Goal: Task Accomplishment & Management: Complete application form

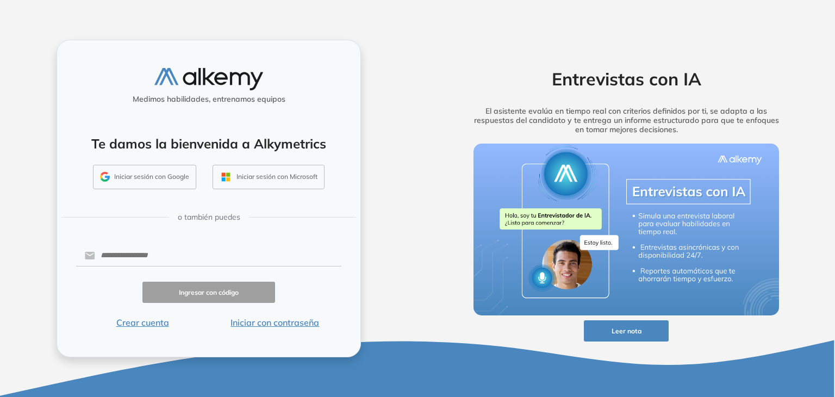
click at [256, 324] on button "Iniciar con contraseña" at bounding box center [275, 322] width 133 height 13
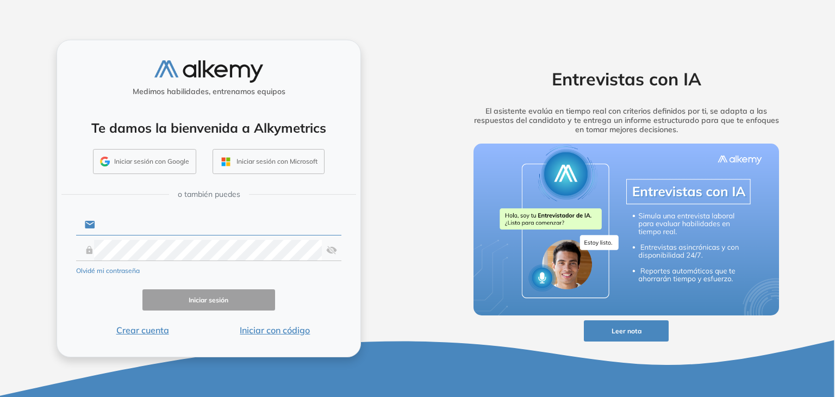
drag, startPoint x: 247, startPoint y: 224, endPoint x: 316, endPoint y: 228, distance: 69.2
click at [248, 224] on input "text" at bounding box center [218, 224] width 246 height 21
click at [0, 377] on com-1password-button at bounding box center [0, 397] width 0 height 0
type input "**********"
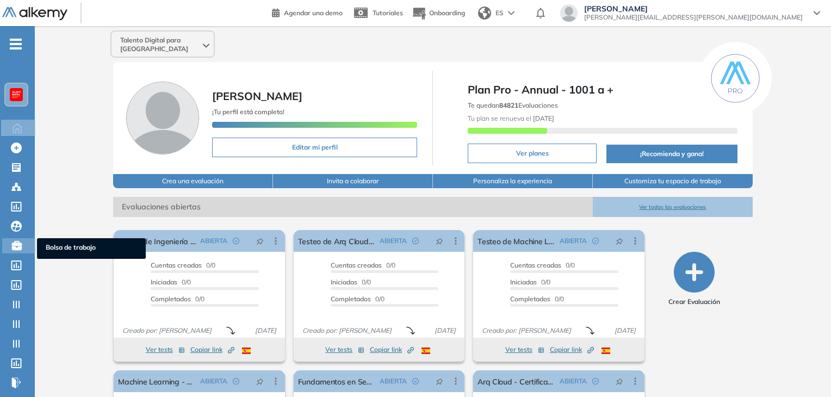
click at [22, 244] on icon at bounding box center [17, 245] width 10 height 9
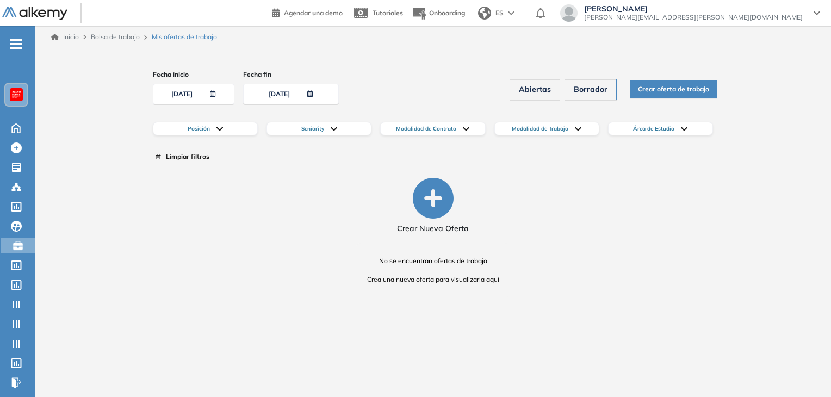
click at [689, 92] on span "Crear oferta de trabajo" at bounding box center [673, 89] width 71 height 10
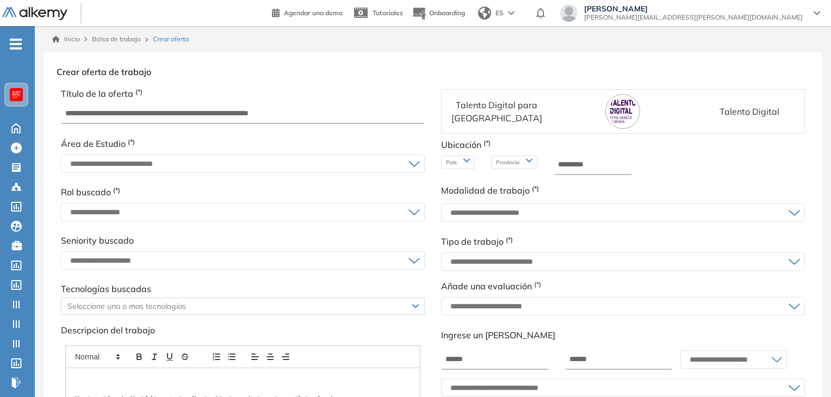
click at [47, 15] on img at bounding box center [34, 14] width 65 height 14
